Goal: Task Accomplishment & Management: Manage account settings

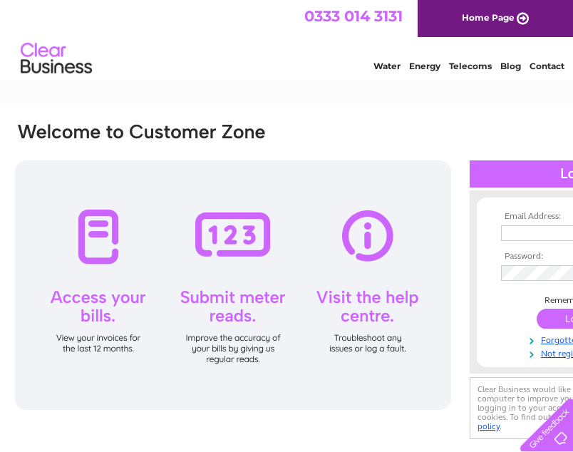
type input "rosiesemporium@hotmail.com"
click at [565, 321] on input "submit" at bounding box center [581, 319] width 88 height 20
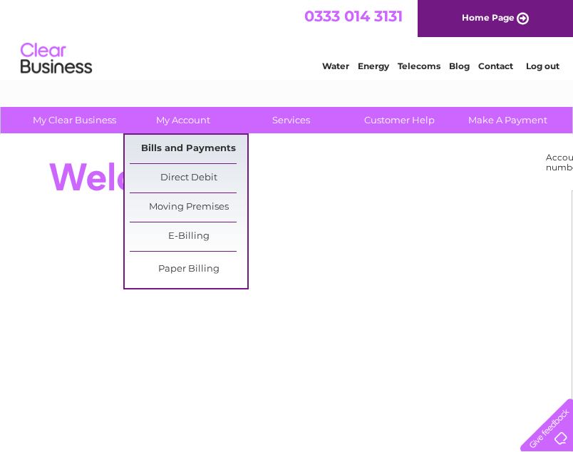
click at [173, 153] on link "Bills and Payments" at bounding box center [189, 149] width 118 height 29
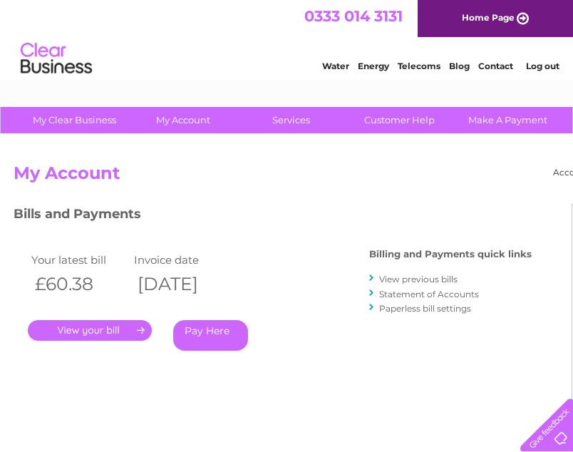
click at [74, 329] on link "." at bounding box center [90, 330] width 124 height 21
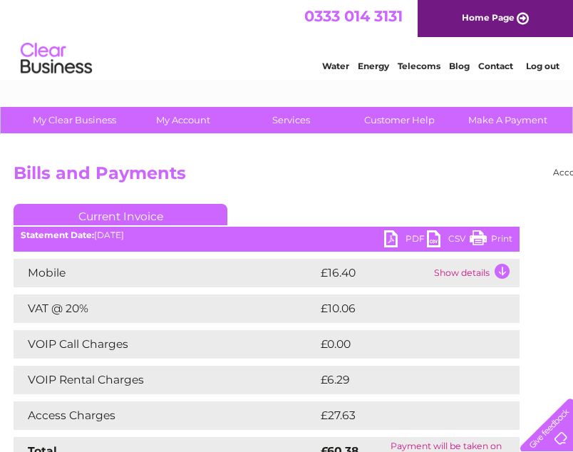
click at [421, 234] on link "PDF" at bounding box center [405, 240] width 43 height 21
